Goal: Find specific page/section: Find specific page/section

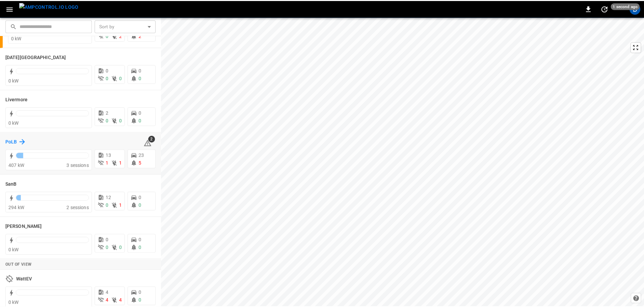
scroll to position [131, 0]
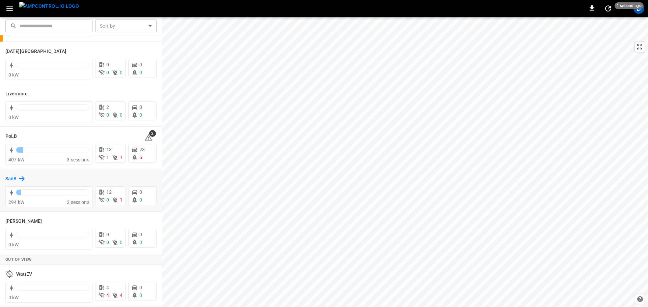
click at [13, 182] on h6 "SanB" at bounding box center [10, 179] width 11 height 7
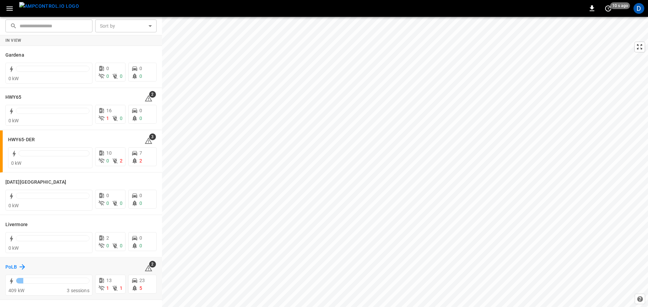
click at [10, 266] on h6 "PoLB" at bounding box center [10, 267] width 11 height 7
